Goal: Task Accomplishment & Management: Manage account settings

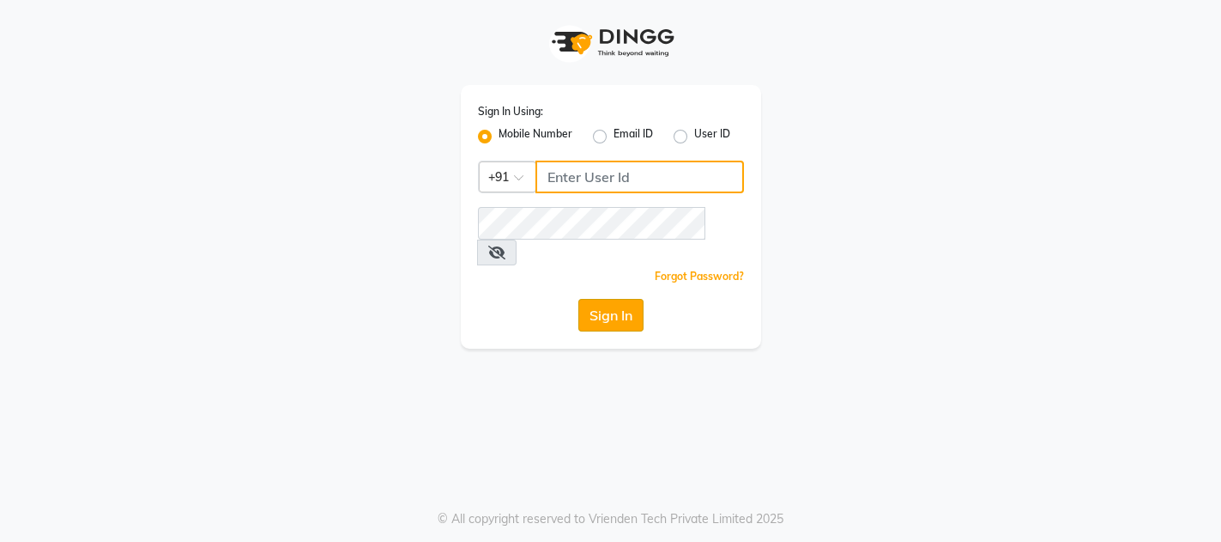
type input "9702753876"
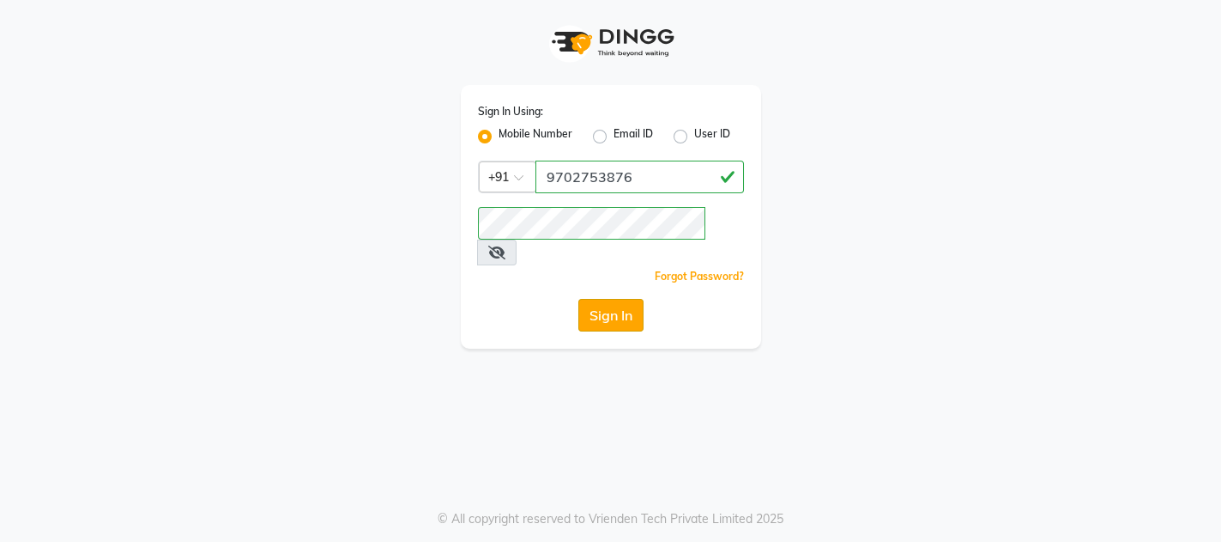
click at [612, 299] on button "Sign In" at bounding box center [610, 315] width 65 height 33
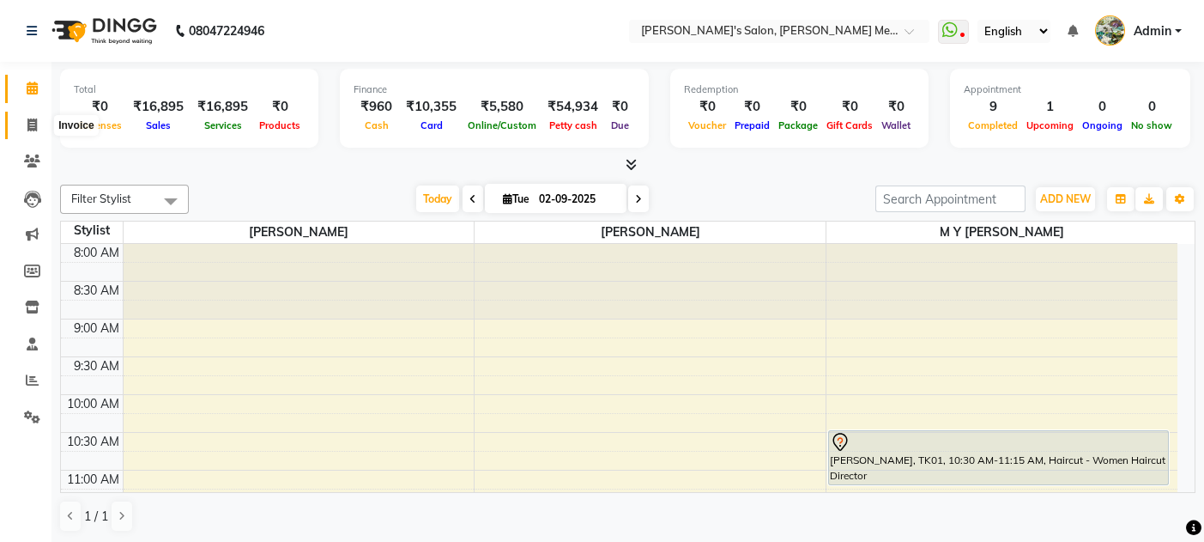
click at [32, 127] on icon at bounding box center [31, 124] width 9 height 13
select select "service"
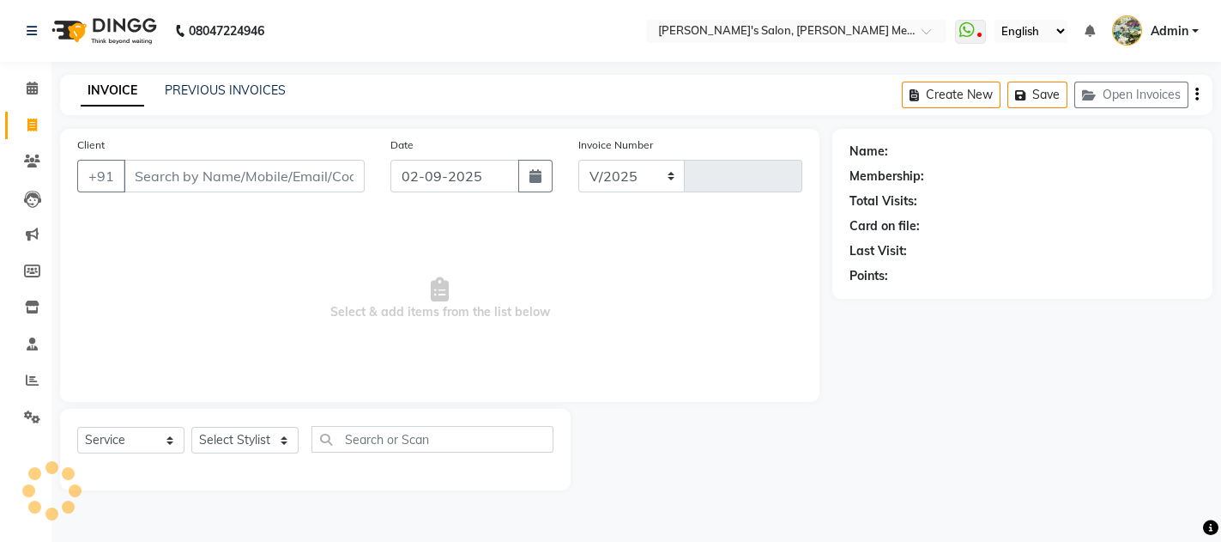
select select "582"
type input "0561"
click at [203, 85] on link "PREVIOUS INVOICES" at bounding box center [225, 89] width 121 height 15
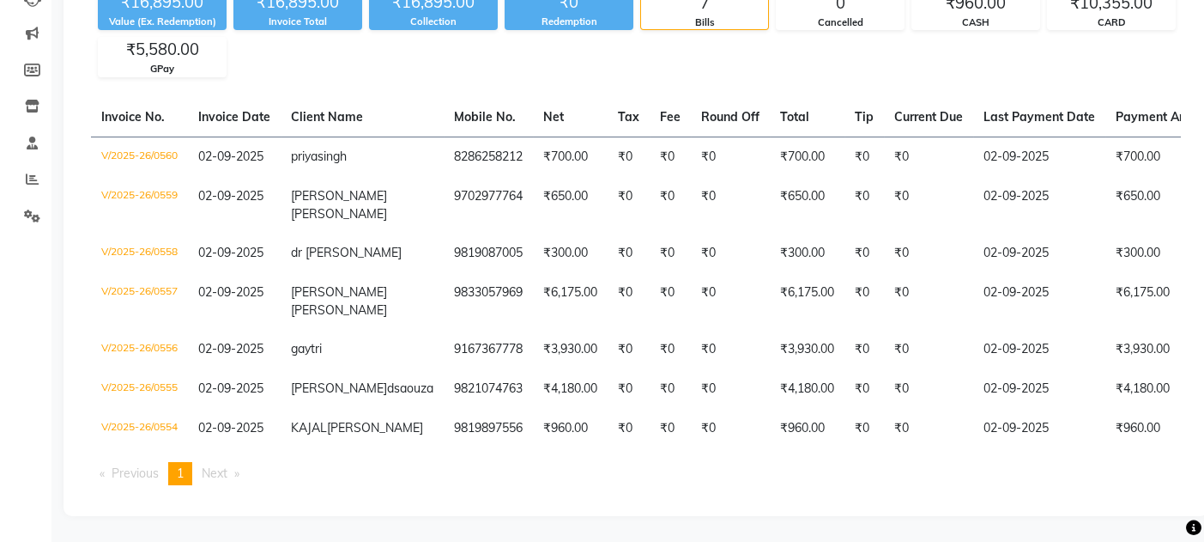
scroll to position [250, 0]
click at [227, 473] on span "Next page" at bounding box center [215, 472] width 26 height 15
click at [227, 479] on span "Next page" at bounding box center [215, 472] width 26 height 15
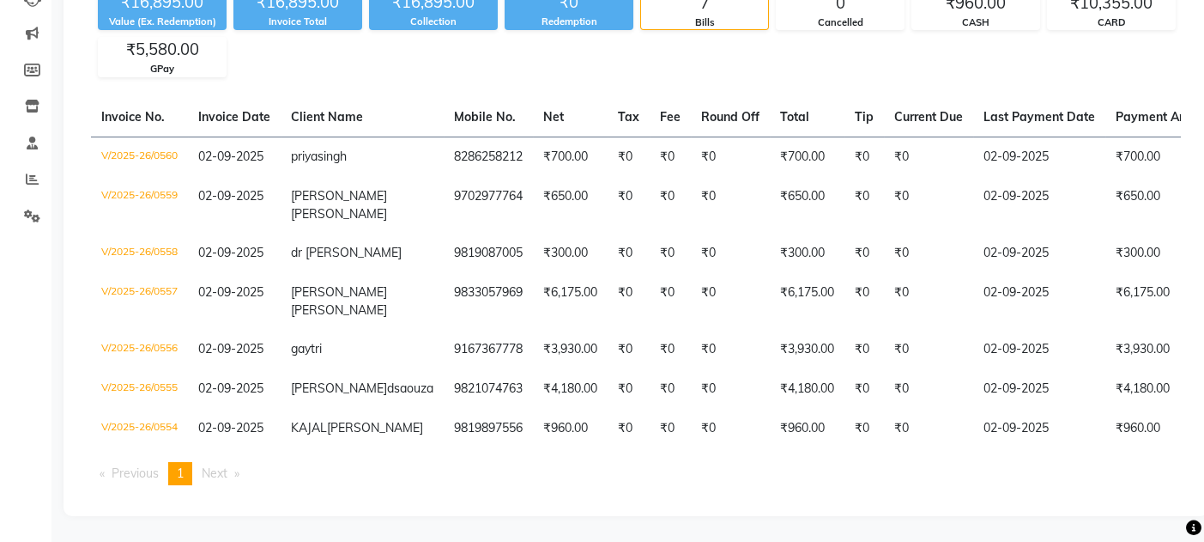
click at [227, 479] on span "Next page" at bounding box center [215, 472] width 26 height 15
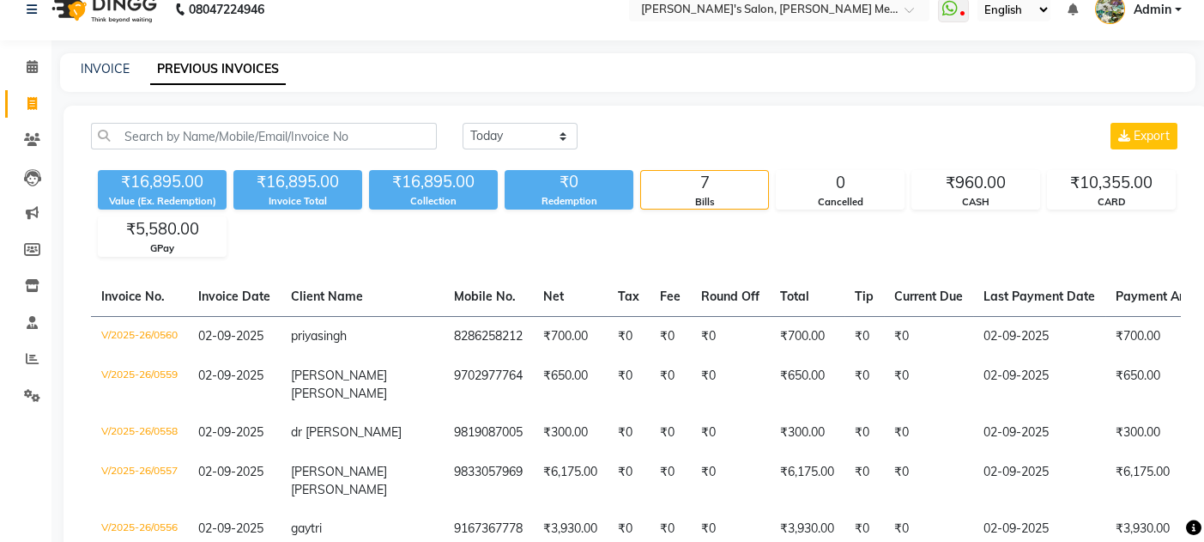
scroll to position [0, 0]
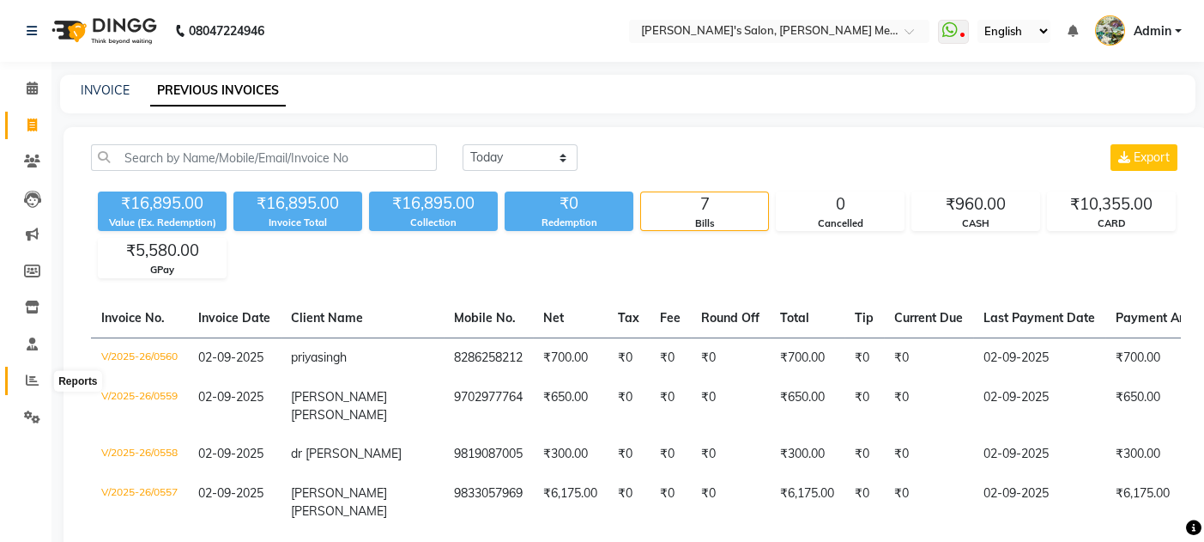
click at [34, 372] on span at bounding box center [32, 381] width 30 height 20
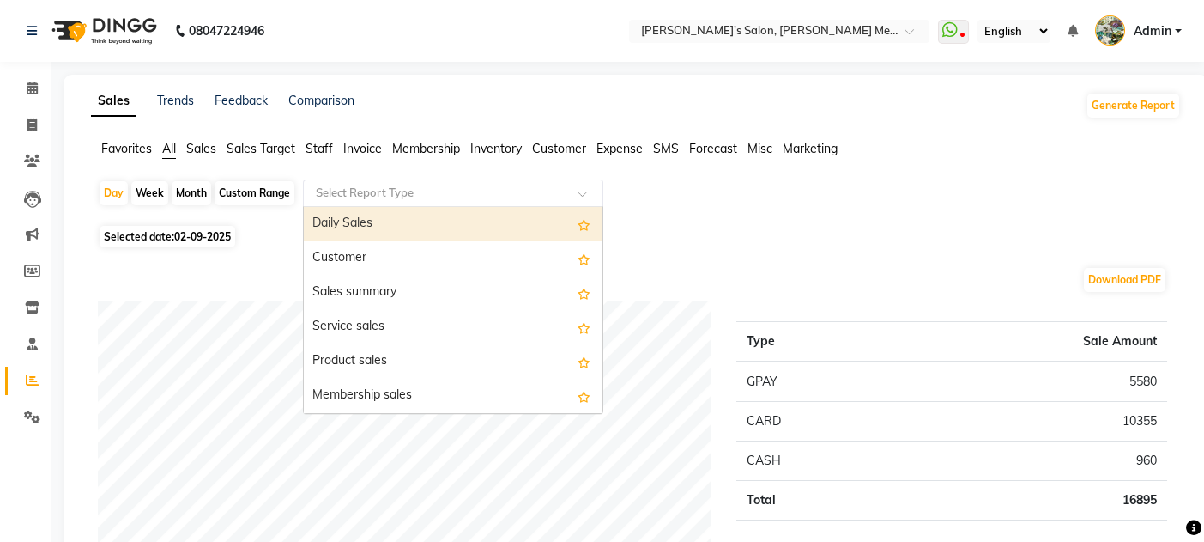
click at [379, 193] on input "text" at bounding box center [435, 193] width 247 height 17
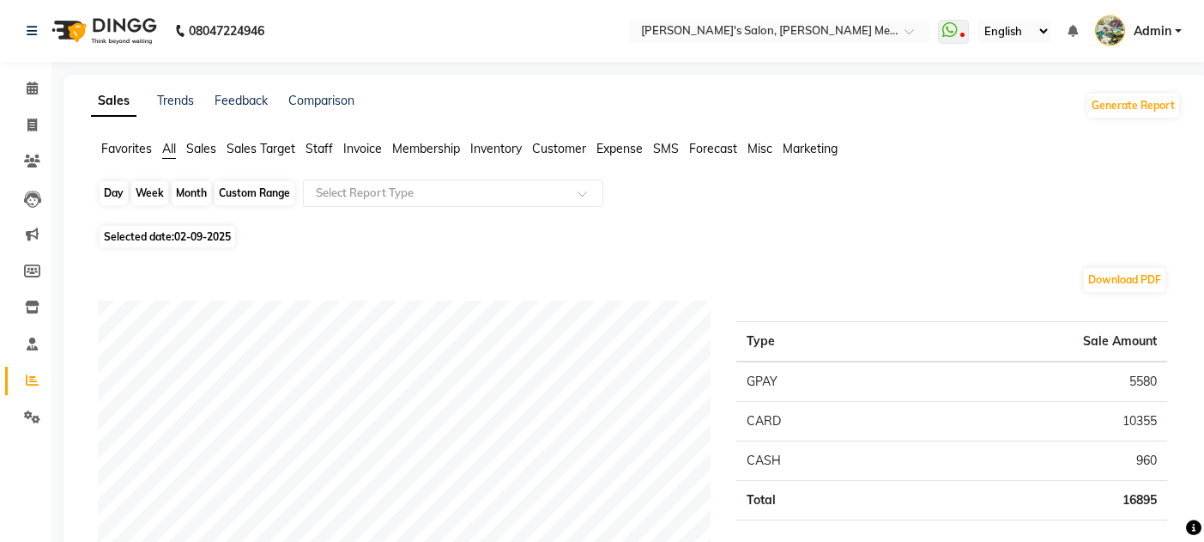
click at [112, 197] on div "Day" at bounding box center [114, 193] width 28 height 24
select select "9"
select select "2025"
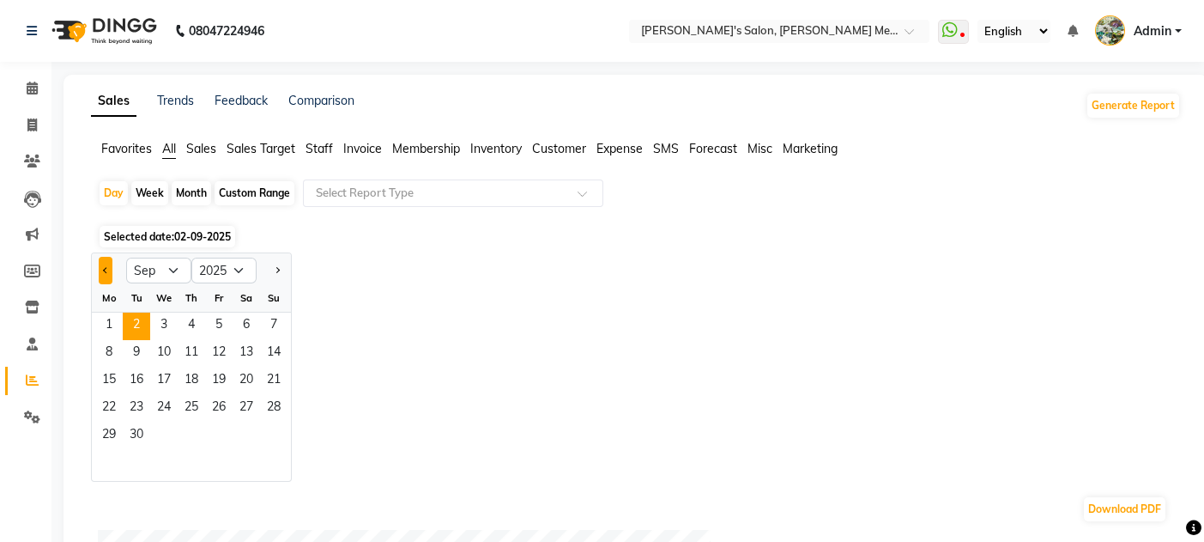
click at [100, 270] on button "Previous month" at bounding box center [106, 270] width 14 height 27
select select "8"
click at [267, 425] on span "31" at bounding box center [273, 435] width 27 height 27
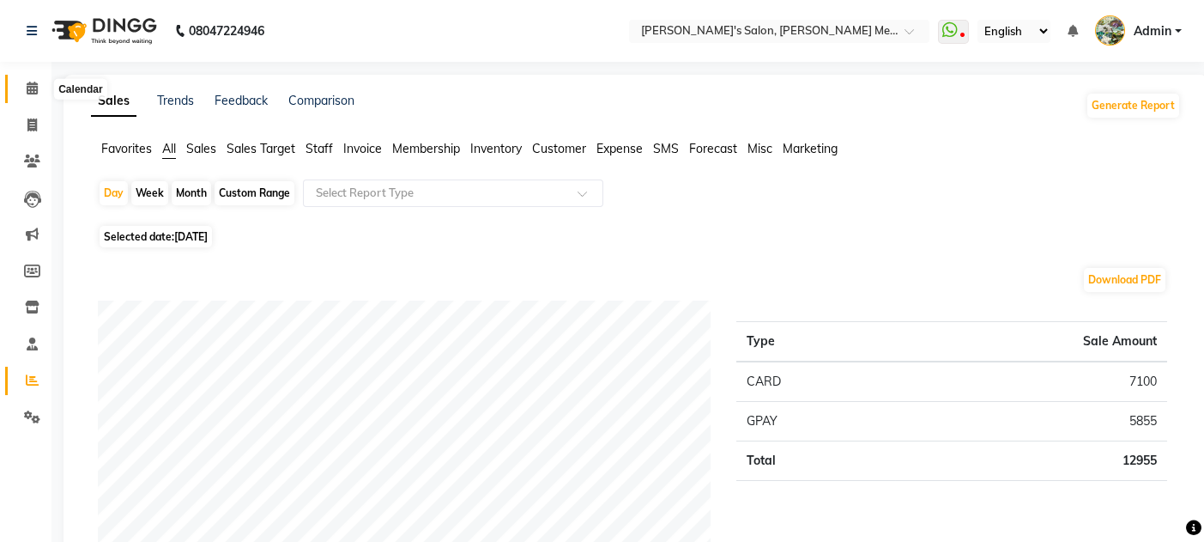
click at [28, 90] on icon at bounding box center [32, 88] width 11 height 13
